Goal: Transaction & Acquisition: Download file/media

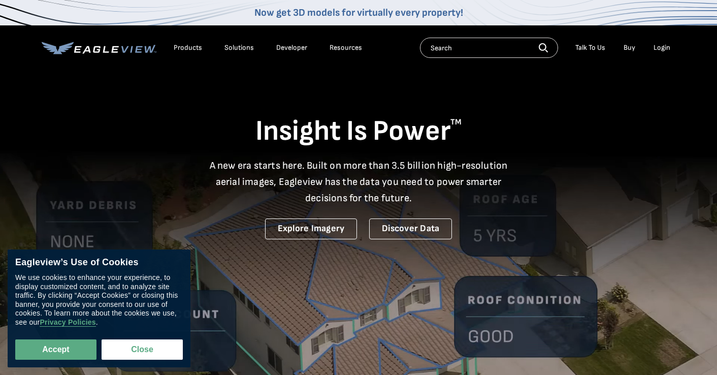
click at [661, 48] on div "Login" at bounding box center [662, 47] width 17 height 9
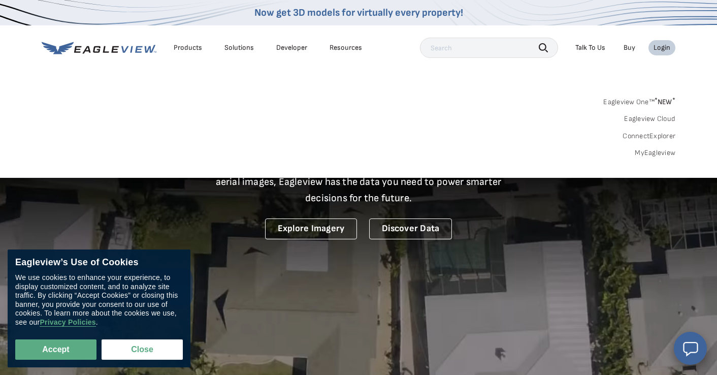
click at [655, 151] on link "MyEagleview" at bounding box center [655, 152] width 41 height 9
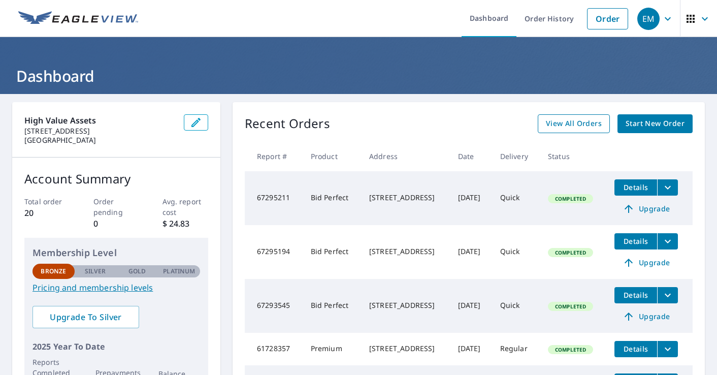
click at [574, 124] on span "View All Orders" at bounding box center [574, 123] width 56 height 13
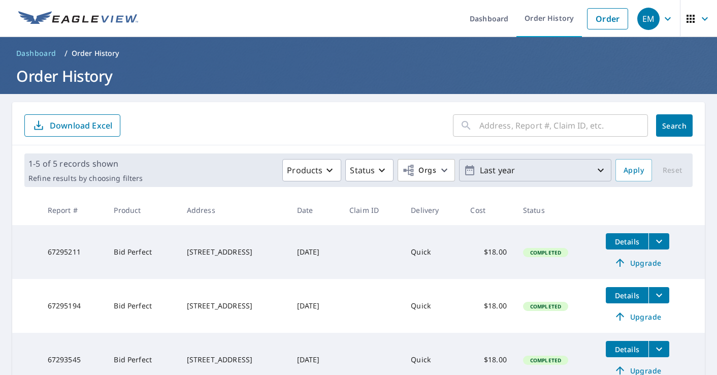
click at [514, 159] on button "Last year" at bounding box center [535, 170] width 152 height 22
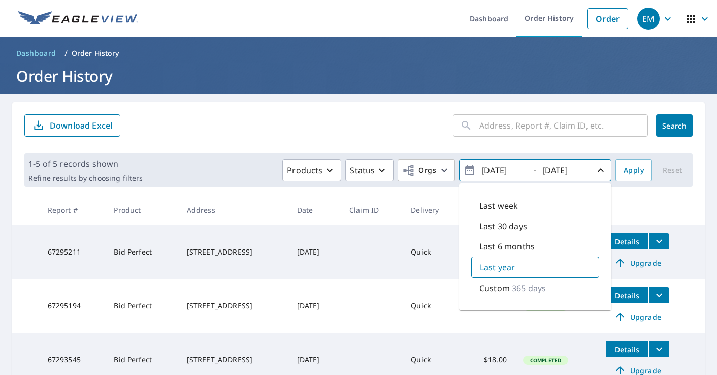
click at [513, 125] on input "text" at bounding box center [563, 125] width 169 height 28
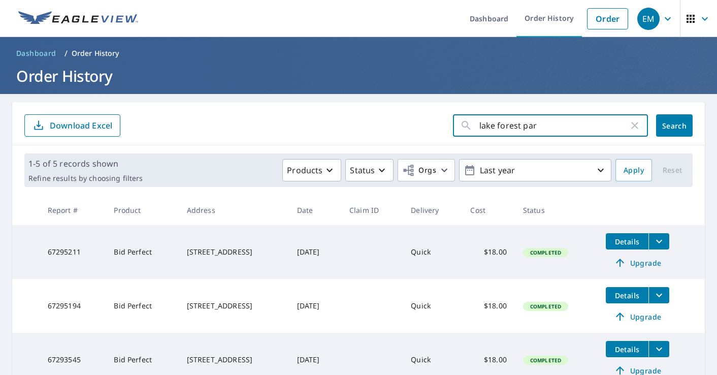
type input "lake forest park"
click at [674, 125] on button "Search" at bounding box center [674, 125] width 37 height 22
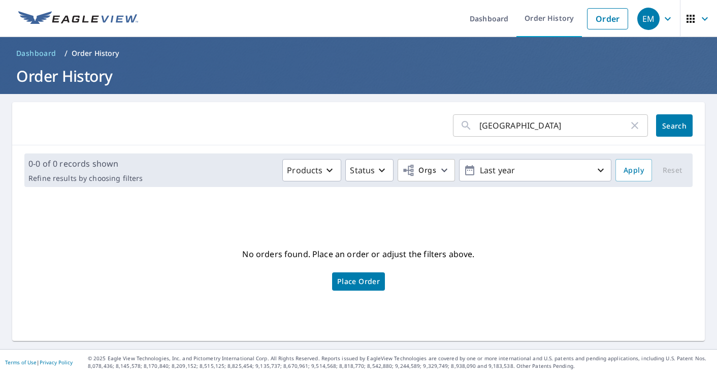
click at [559, 132] on input "lake forest park" at bounding box center [553, 125] width 149 height 28
click at [479, 17] on link "Dashboard" at bounding box center [489, 18] width 55 height 37
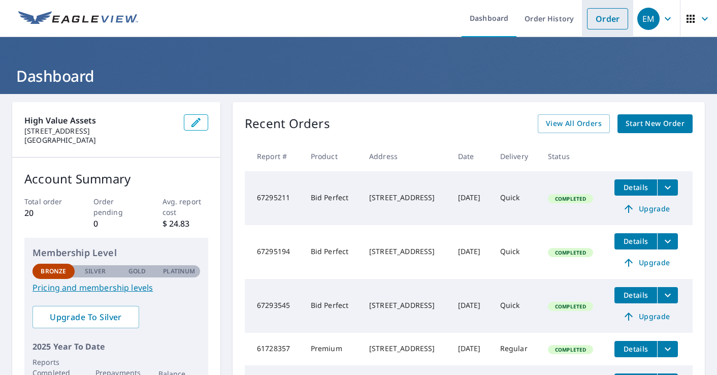
click at [606, 18] on link "Order" at bounding box center [607, 18] width 41 height 21
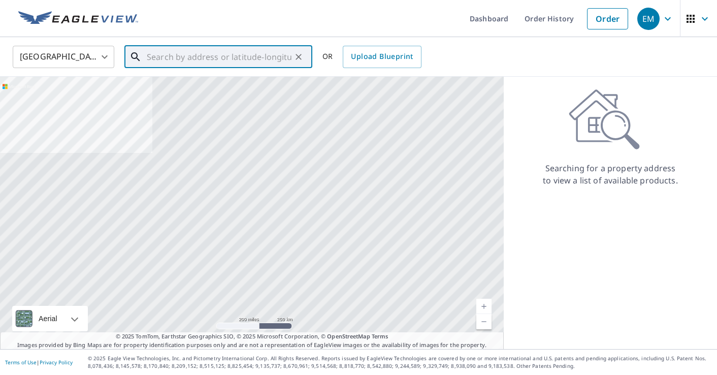
click at [159, 53] on input "text" at bounding box center [219, 57] width 145 height 28
paste input "3825 NE 189th PL"
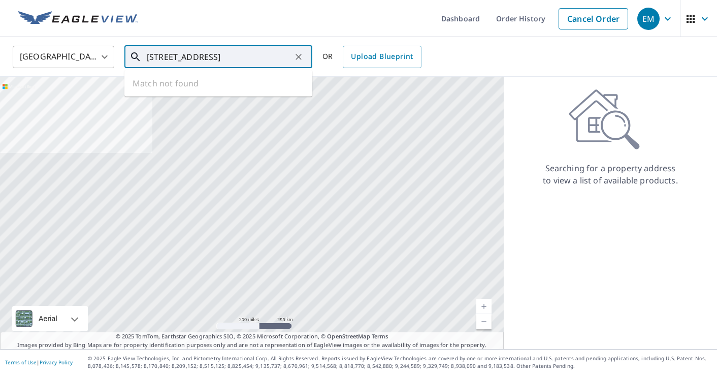
type input "3825 NE 189th PL Lake forest park"
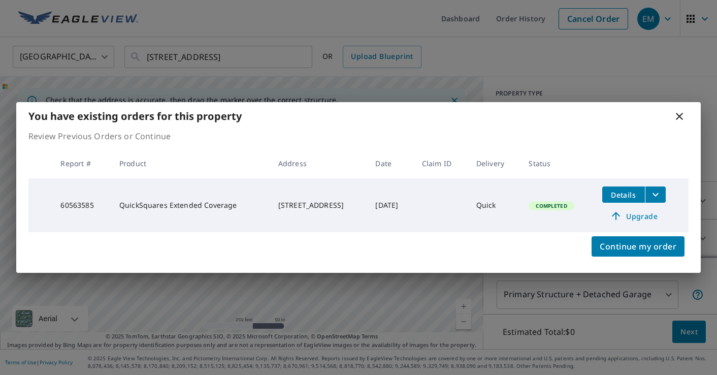
click at [628, 186] on button "Details" at bounding box center [623, 194] width 43 height 16
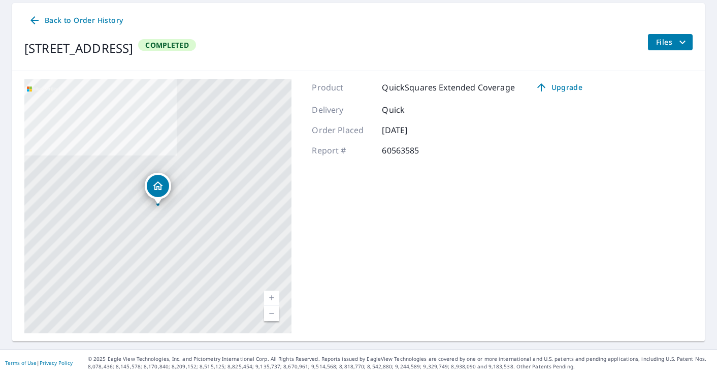
click at [156, 180] on icon "Dropped pin, building 1, Residential property, 3825 NE 189th Pl Lake Forest Par…" at bounding box center [158, 186] width 12 height 12
click at [195, 186] on div "3825 NE 189th Pl Lake Forest Park, WA 98155" at bounding box center [169, 184] width 74 height 17
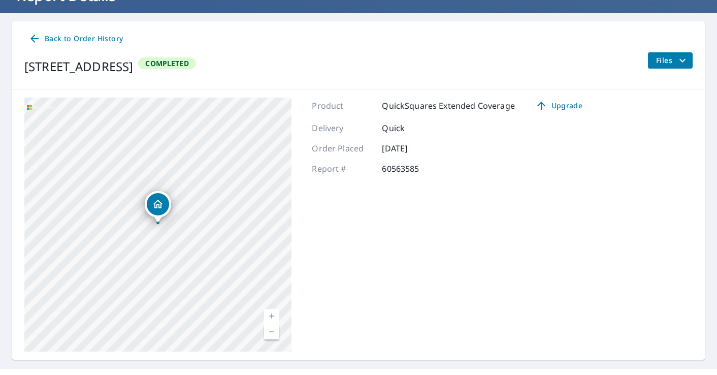
scroll to position [65, 0]
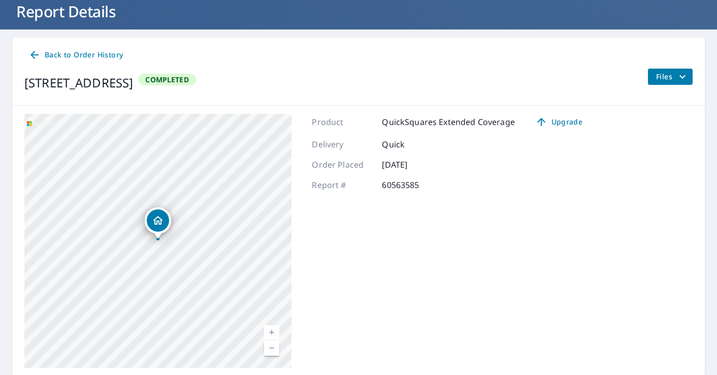
click at [664, 66] on div "Back to Order History 3825 NE 189th Pl Lake Forest Park, WA 98155 Completed Fil…" at bounding box center [358, 72] width 693 height 68
click at [680, 72] on icon "filesDropdownBtn-60563585" at bounding box center [682, 77] width 12 height 12
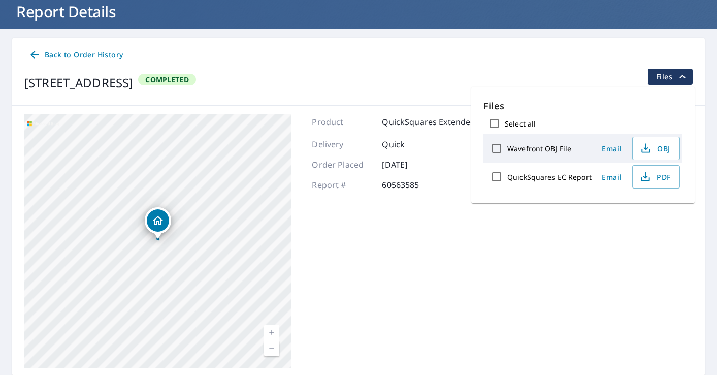
click at [500, 117] on input "Select all" at bounding box center [493, 123] width 21 height 21
checkbox input "true"
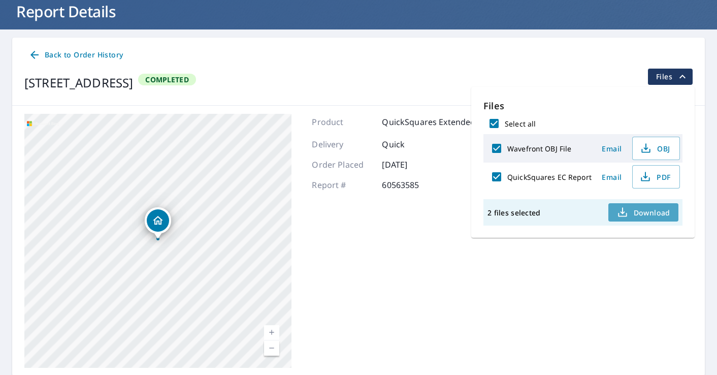
click at [654, 215] on span "Download" at bounding box center [644, 212] width 54 height 12
click at [497, 150] on input "Wavefront OBJ File" at bounding box center [496, 148] width 21 height 21
checkbox input "false"
click at [640, 222] on div "1 files selected Download" at bounding box center [582, 212] width 199 height 26
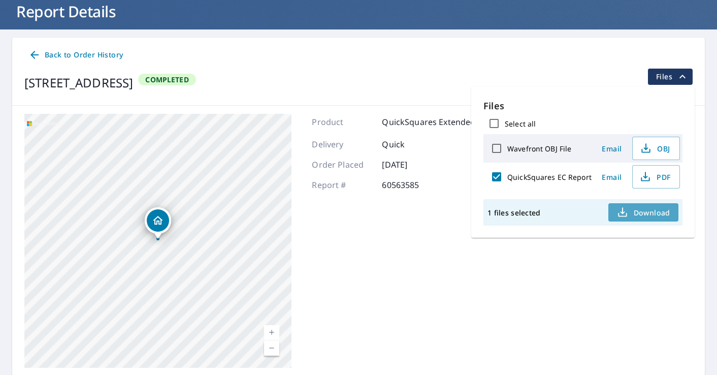
click at [643, 218] on button "Download" at bounding box center [643, 212] width 70 height 18
drag, startPoint x: 26, startPoint y: 81, endPoint x: 240, endPoint y: 98, distance: 214.0
click at [240, 98] on div "Back to Order History 3825 NE 189th Pl Lake Forest Park, WA 98155 Completed Fil…" at bounding box center [358, 72] width 693 height 68
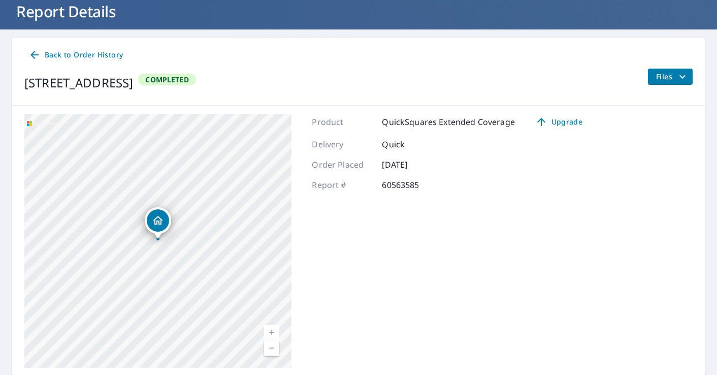
copy div "3825 NE 189th Pl Lake Forest Park, WA 98155"
